Goal: Task Accomplishment & Management: Use online tool/utility

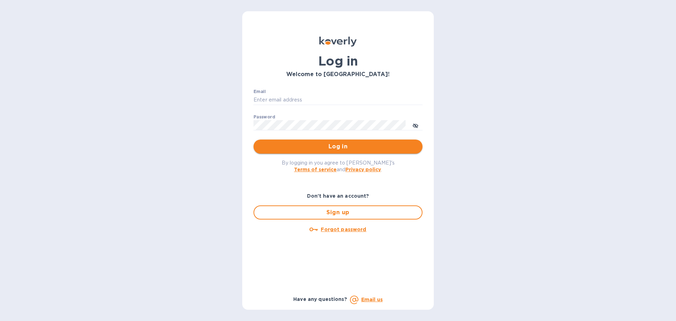
type input "adam@apwineimports.com"
click at [345, 148] on span "Log in" at bounding box center [338, 146] width 158 height 8
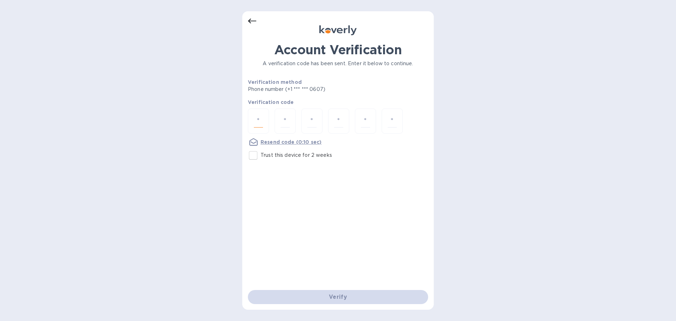
click at [259, 123] on input "number" at bounding box center [258, 120] width 9 height 13
type input "8"
type input "9"
type input "1"
type input "7"
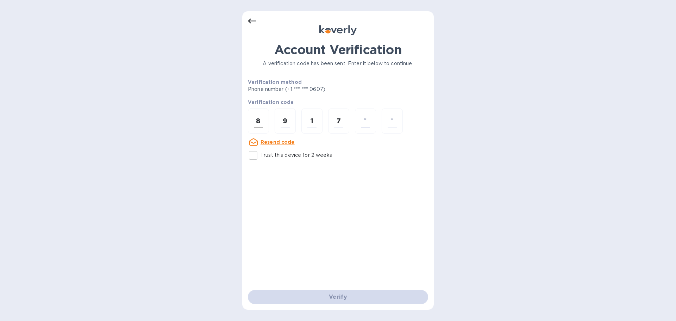
type input "2"
type input "0"
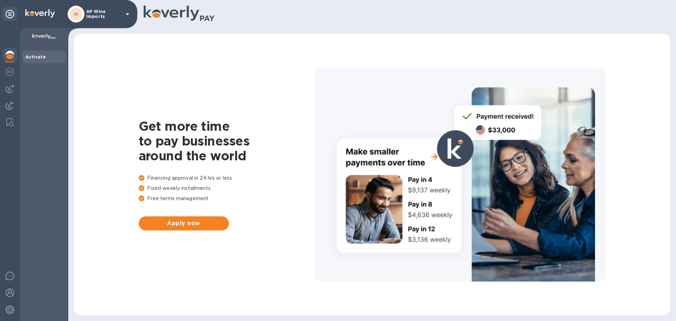
click at [124, 9] on div "AI AP Wine Imports" at bounding box center [100, 14] width 64 height 17
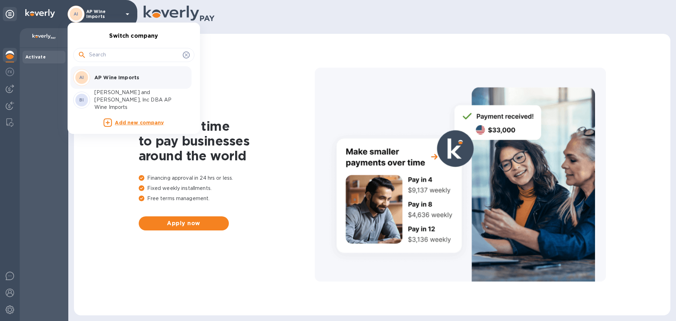
click at [119, 99] on p "[PERSON_NAME] and [PERSON_NAME], Inc DBA AP Wine Imports" at bounding box center [138, 100] width 89 height 22
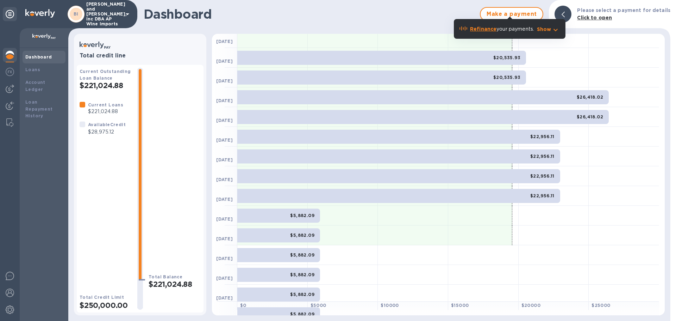
scroll to position [88, 0]
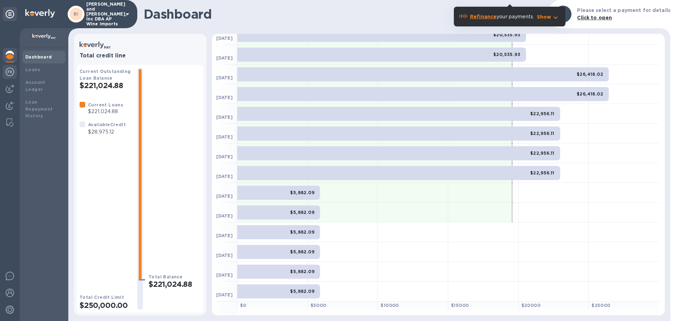
click at [10, 74] on img at bounding box center [10, 72] width 8 height 8
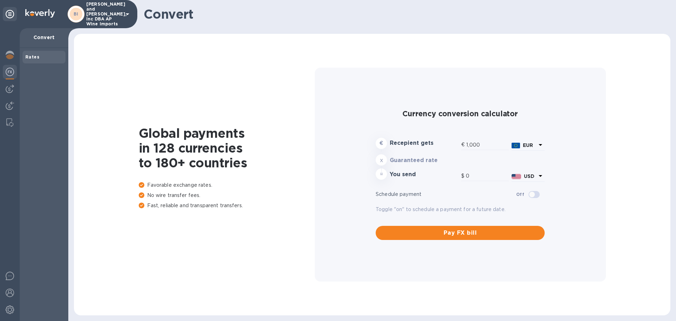
type input "1,181.9"
